Goal: Understand process/instructions: Learn how to perform a task or action

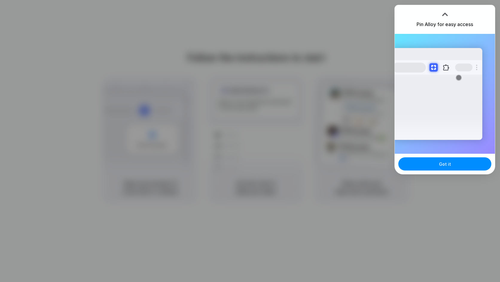
click at [335, 58] on div at bounding box center [250, 141] width 500 height 282
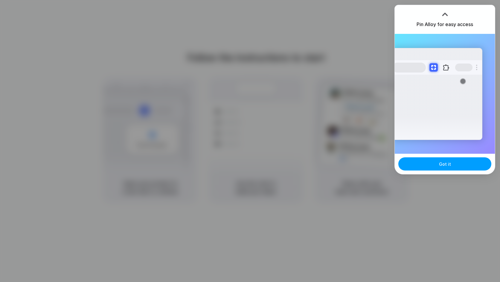
click at [453, 164] on button "Got it" at bounding box center [445, 163] width 93 height 13
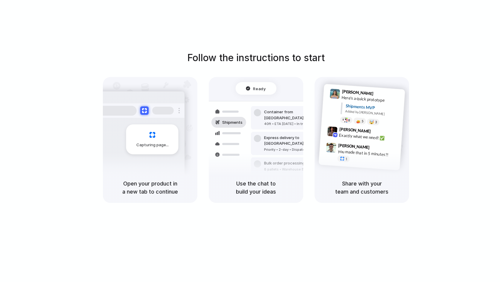
click at [312, 47] on div "Follow the instructions to start Capturing page Open your product in a new tab …" at bounding box center [256, 147] width 512 height 294
